Goal: Task Accomplishment & Management: Complete application form

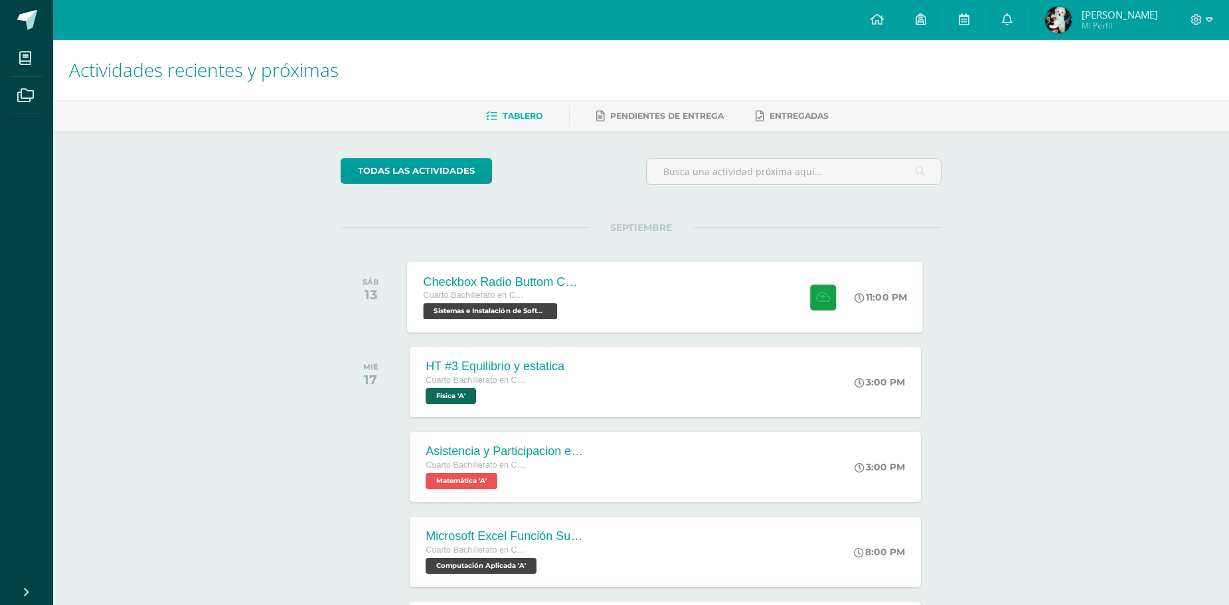
click at [646, 294] on div "Checkbox Radio Buttom Cajas de Selección Cuarto Bachillerato en CCLL con Orient…" at bounding box center [666, 297] width 516 height 71
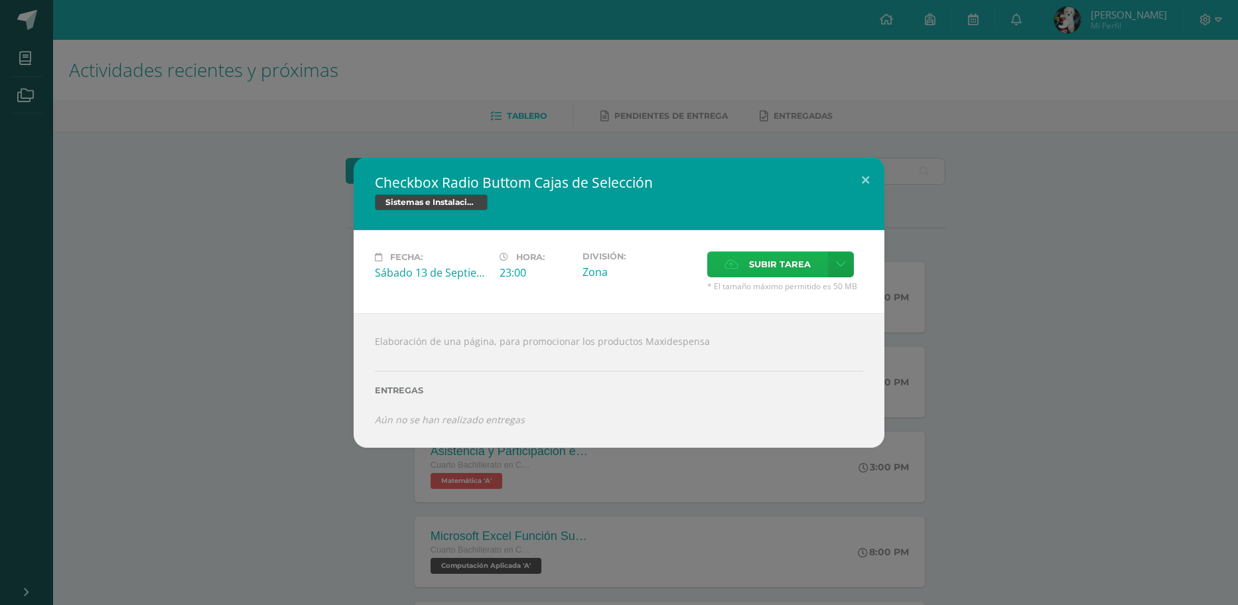
click at [808, 259] on span "Subir tarea" at bounding box center [780, 264] width 62 height 25
click at [0, 0] on input "Subir tarea" at bounding box center [0, 0] width 0 height 0
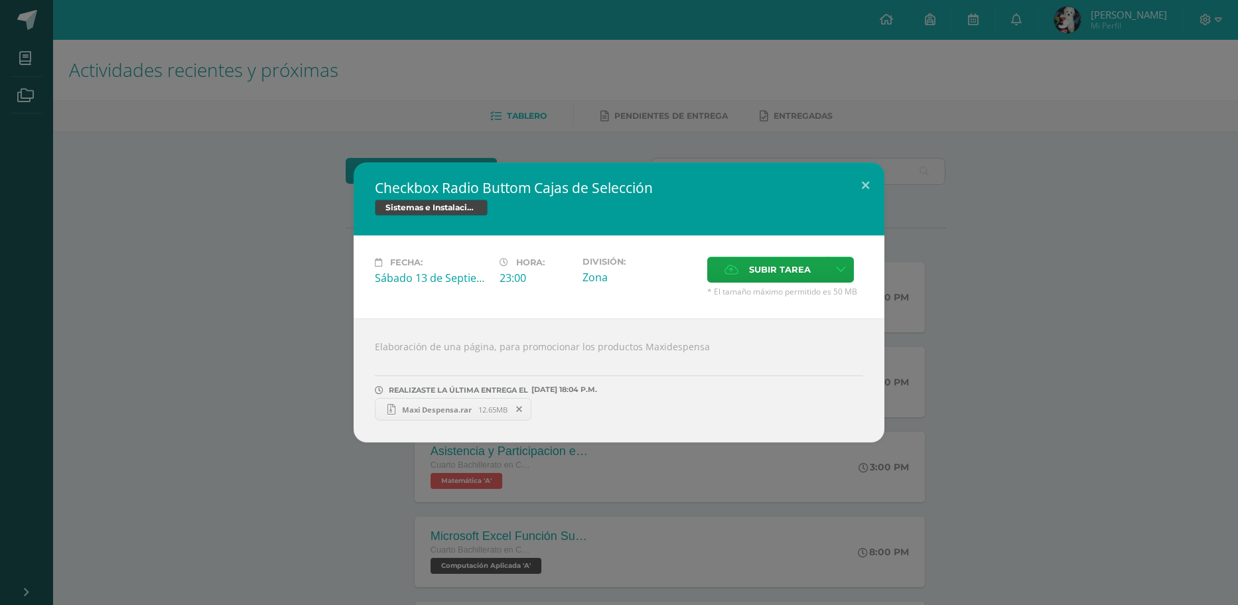
click at [1135, 227] on div "Checkbox Radio Buttom Cajas de Selección Sistemas e Instalación de Software Fec…" at bounding box center [619, 303] width 1228 height 280
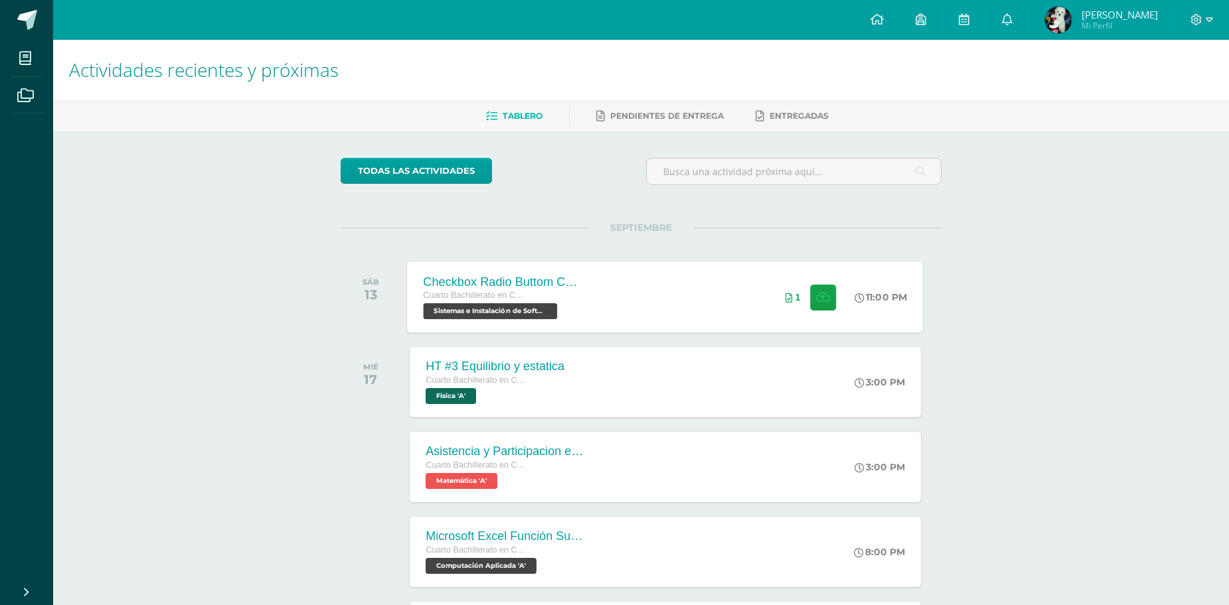
click at [729, 292] on div "Checkbox Radio Buttom Cajas de Selección Cuarto Bachillerato en CCLL con Orient…" at bounding box center [666, 297] width 516 height 71
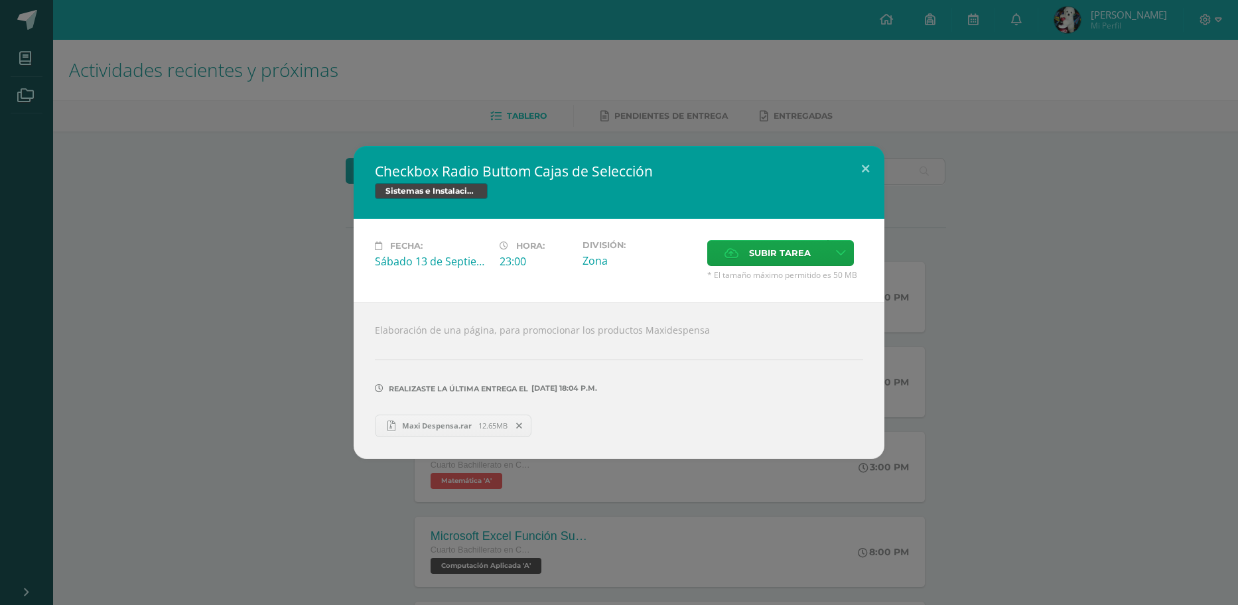
click at [460, 427] on span "Maxi Despensa.rar" at bounding box center [437, 426] width 83 height 10
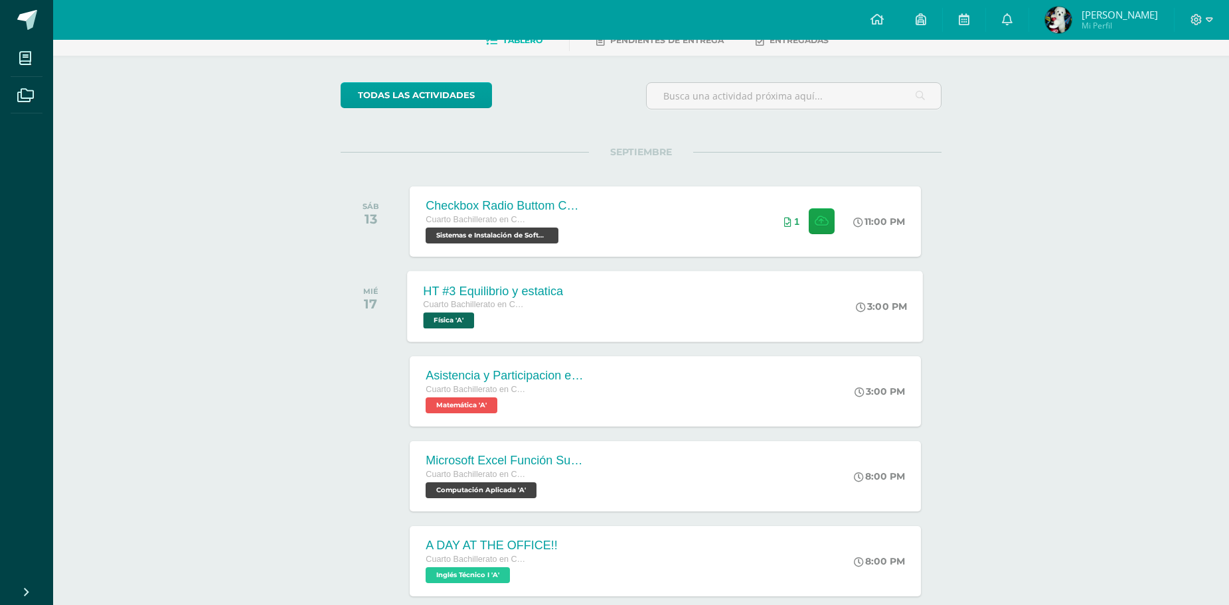
scroll to position [236, 0]
